Goal: Use online tool/utility: Utilize a website feature to perform a specific function

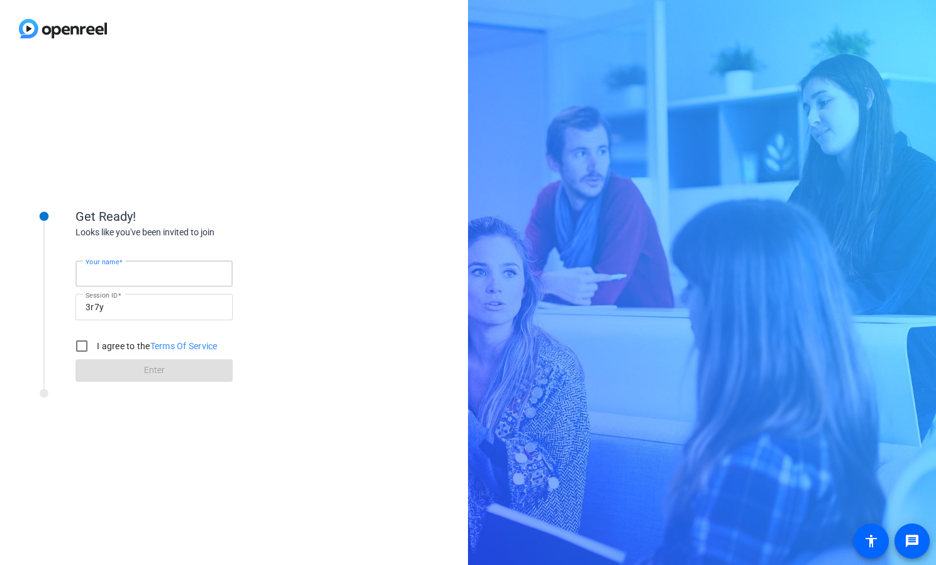
click at [162, 274] on input "Your name" at bounding box center [154, 273] width 137 height 15
type input "[PERSON_NAME]"
click at [85, 346] on input "I agree to the Terms Of Service" at bounding box center [81, 345] width 25 height 25
checkbox input "true"
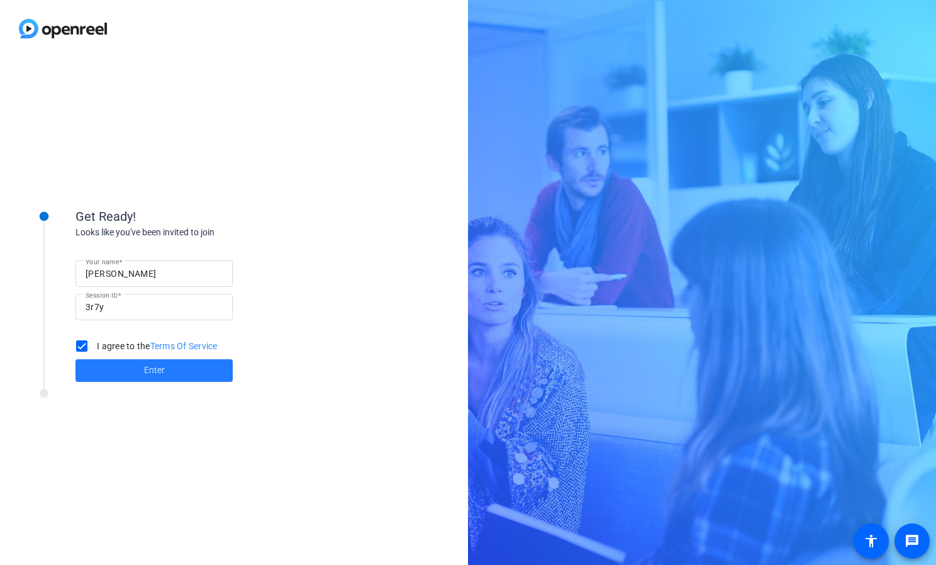
click at [164, 374] on span "Enter" at bounding box center [154, 370] width 21 height 13
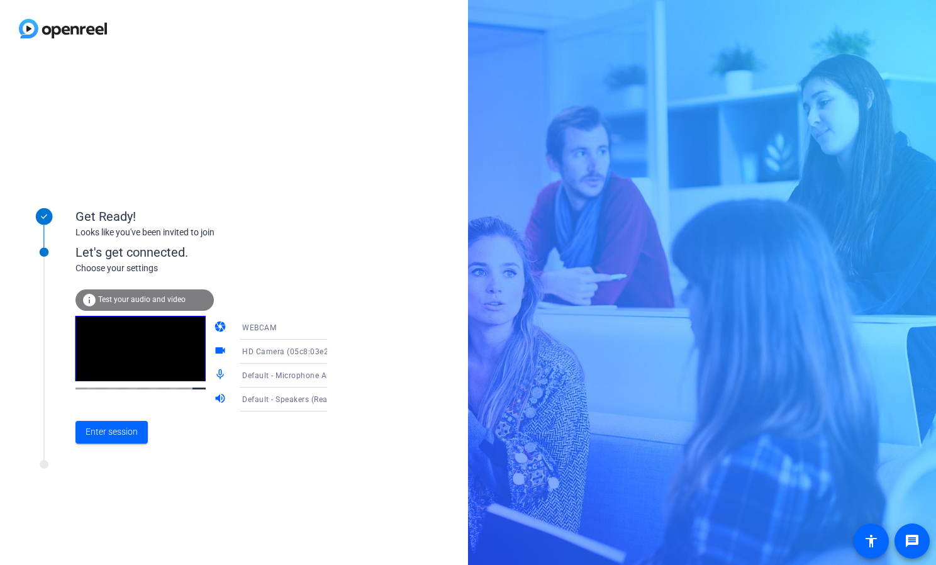
click at [170, 300] on span "Test your audio and video" at bounding box center [141, 299] width 87 height 9
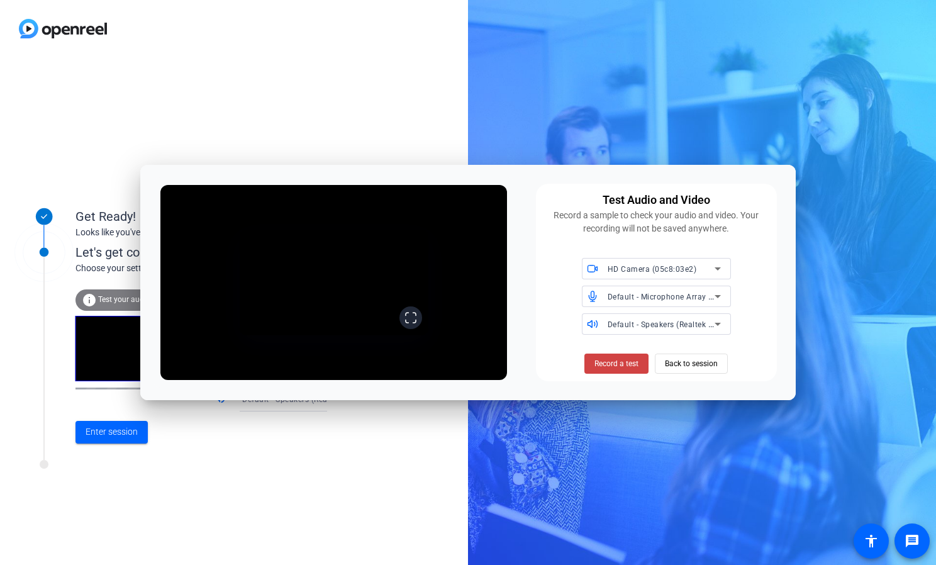
click at [417, 324] on icon at bounding box center [411, 317] width 13 height 13
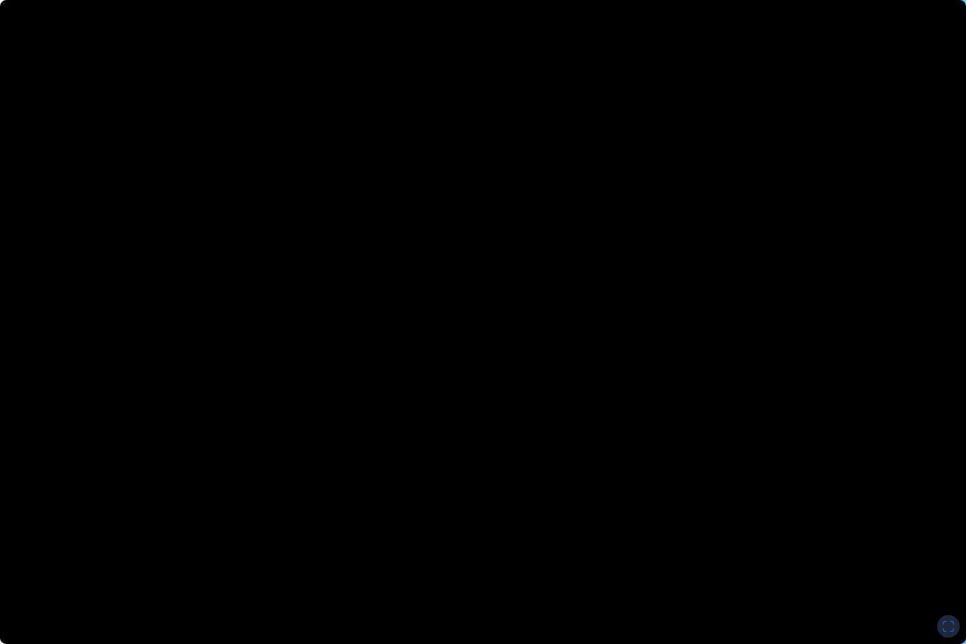
click at [936, 564] on icon at bounding box center [948, 626] width 13 height 13
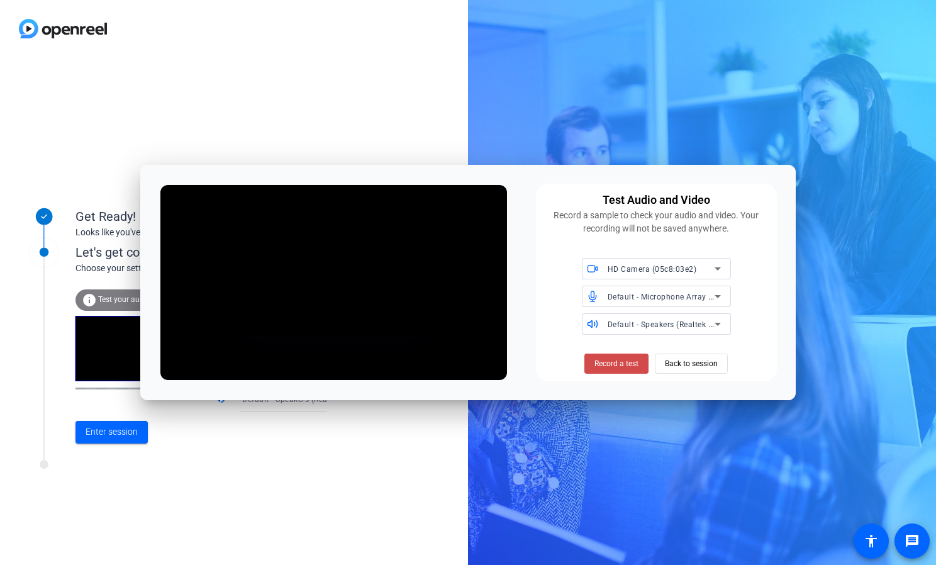
click at [616, 362] on span "Record a test" at bounding box center [617, 363] width 44 height 11
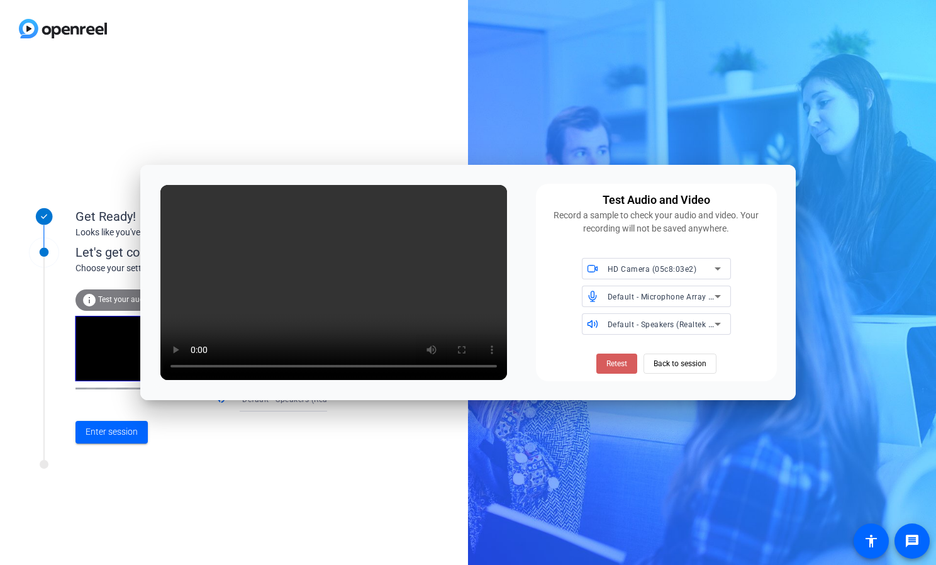
click at [613, 359] on span "Retest" at bounding box center [616, 363] width 21 height 11
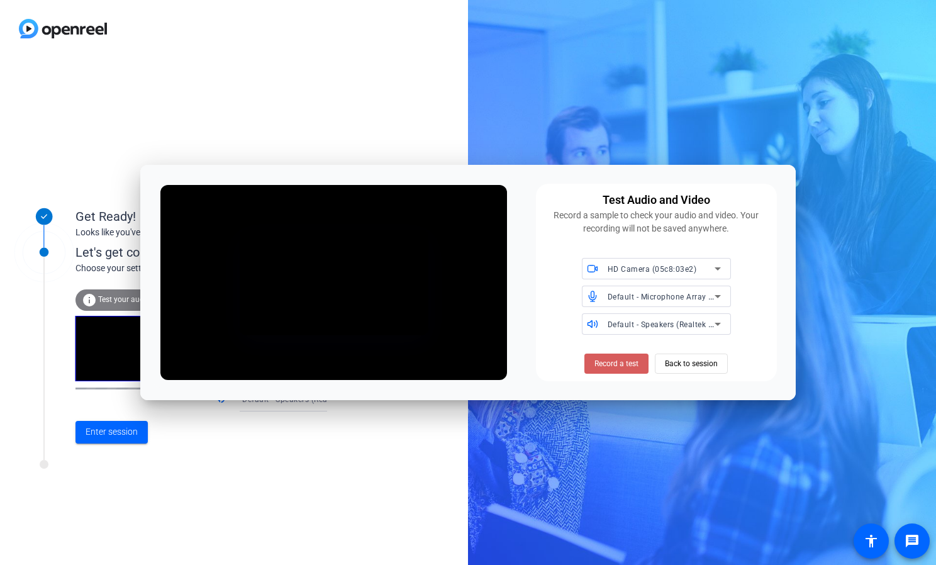
click at [624, 362] on span "Record a test" at bounding box center [617, 363] width 44 height 11
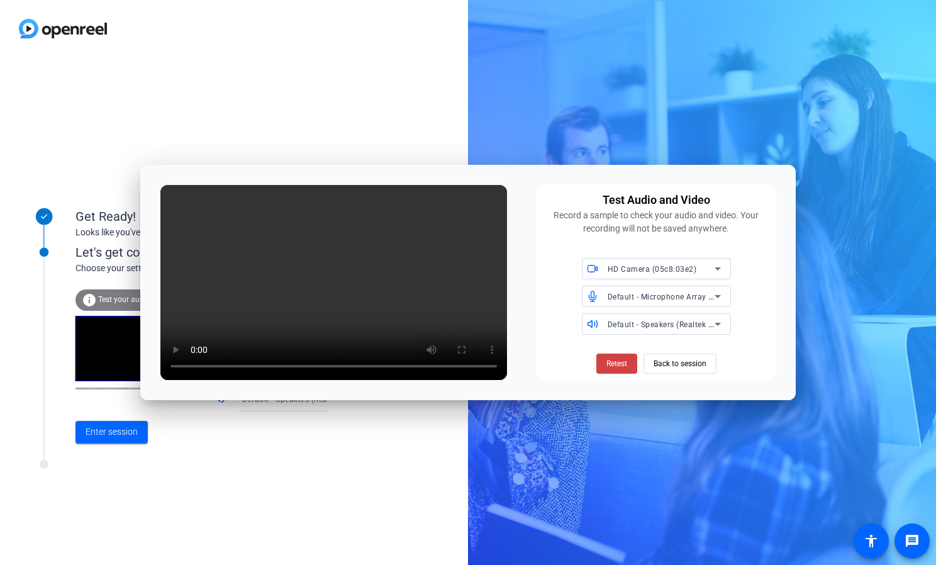
click at [461, 352] on div "Test Audio and Video Record a sample to check your audio and video. Your record…" at bounding box center [468, 282] width 656 height 235
click at [614, 360] on span "Retest" at bounding box center [616, 363] width 21 height 11
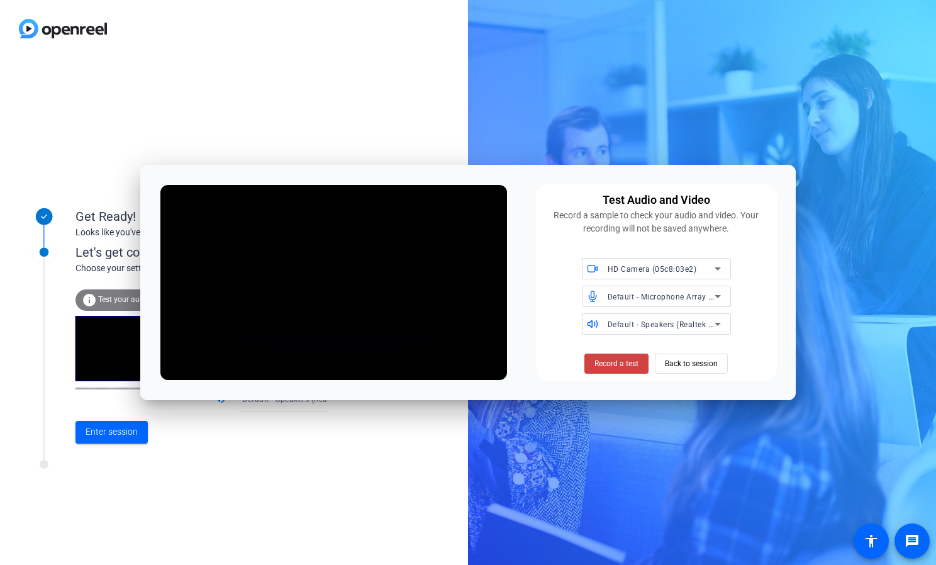
click at [614, 360] on span "Record a test" at bounding box center [617, 363] width 44 height 11
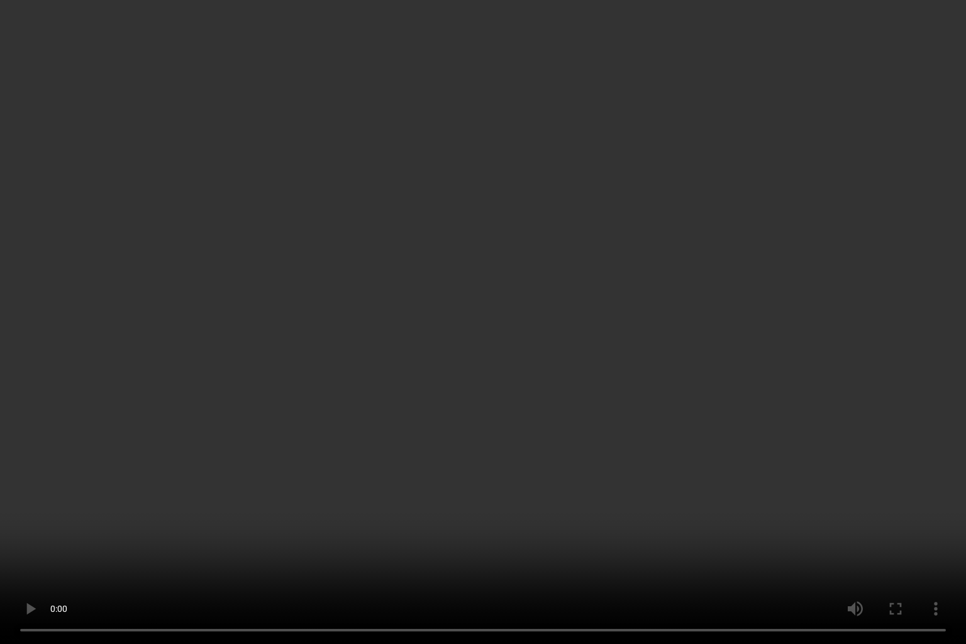
click at [489, 542] on video at bounding box center [483, 322] width 966 height 644
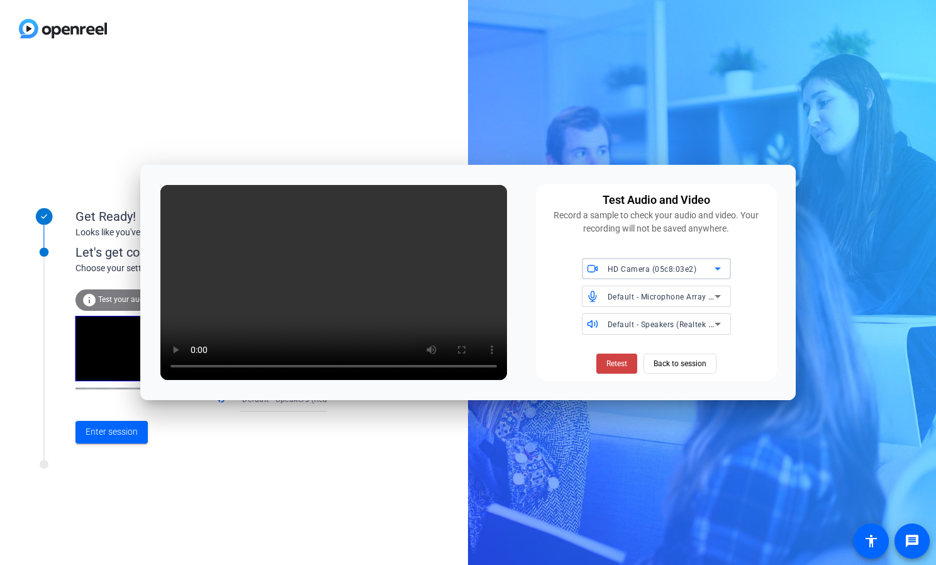
click at [718, 267] on icon at bounding box center [717, 268] width 15 height 15
click at [718, 267] on div at bounding box center [468, 282] width 936 height 565
click at [673, 363] on span "Back to session" at bounding box center [680, 364] width 53 height 24
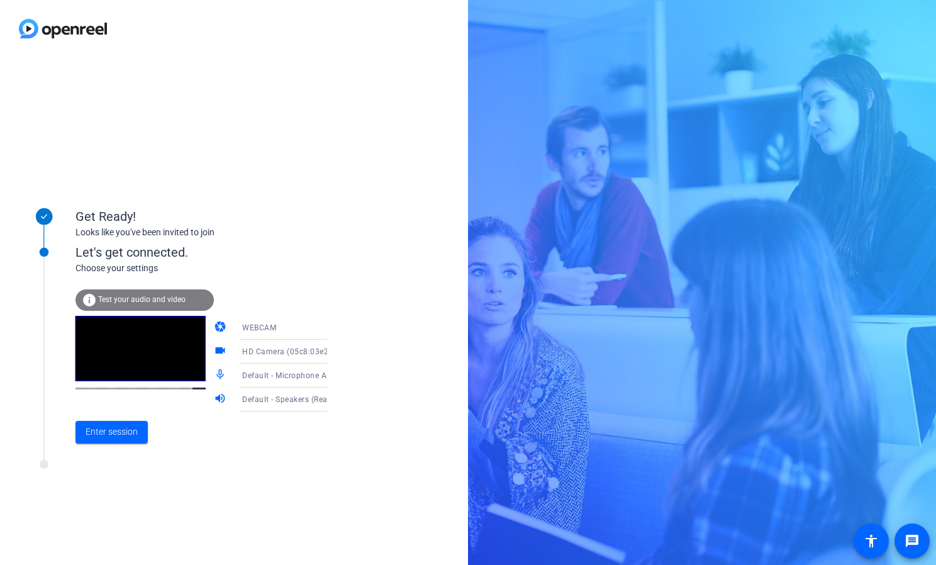
click at [116, 371] on video at bounding box center [140, 348] width 130 height 65
click at [151, 354] on video at bounding box center [140, 348] width 130 height 65
click at [165, 295] on span "Test your audio and video" at bounding box center [141, 299] width 87 height 9
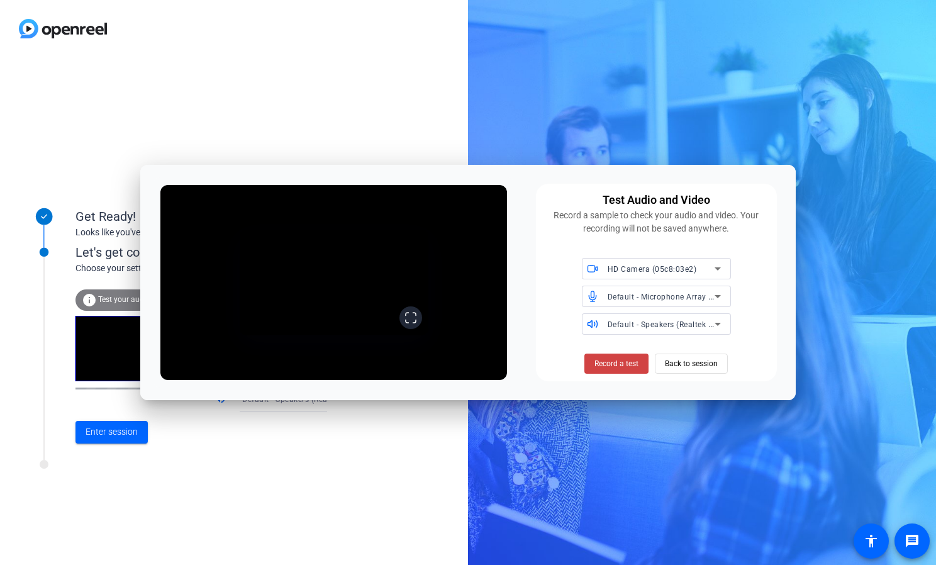
click at [417, 324] on icon at bounding box center [411, 317] width 13 height 13
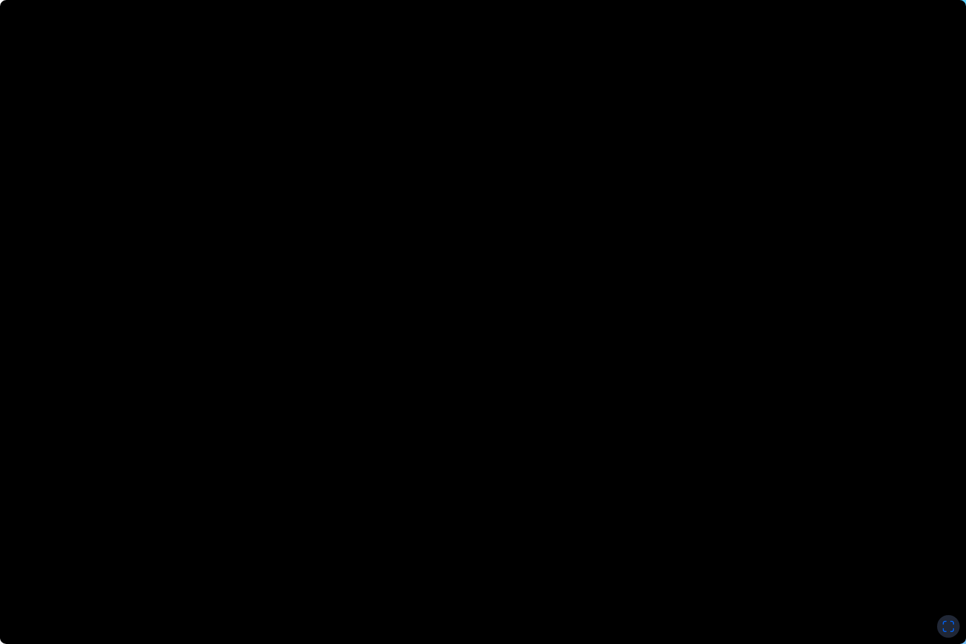
click at [732, 433] on video at bounding box center [483, 322] width 966 height 644
click at [904, 564] on video at bounding box center [483, 322] width 966 height 644
click at [936, 564] on icon at bounding box center [948, 626] width 13 height 13
